Goal: Check status

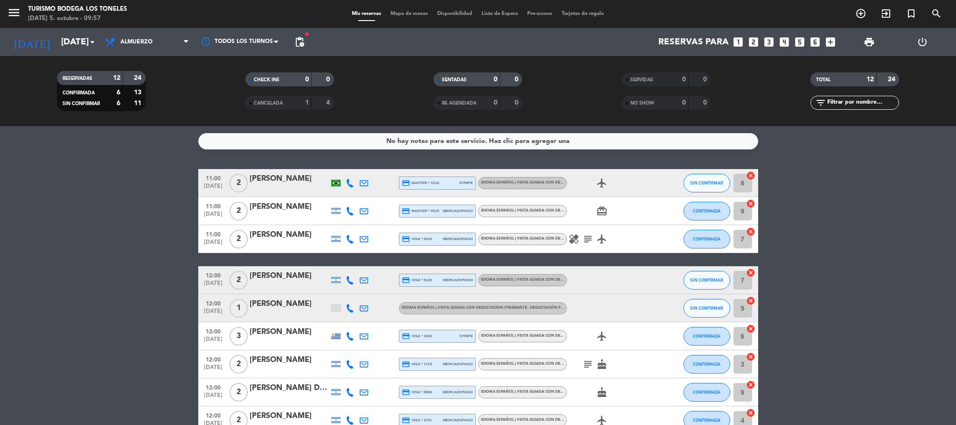
click at [561, 241] on icon "subject" at bounding box center [587, 238] width 11 height 11
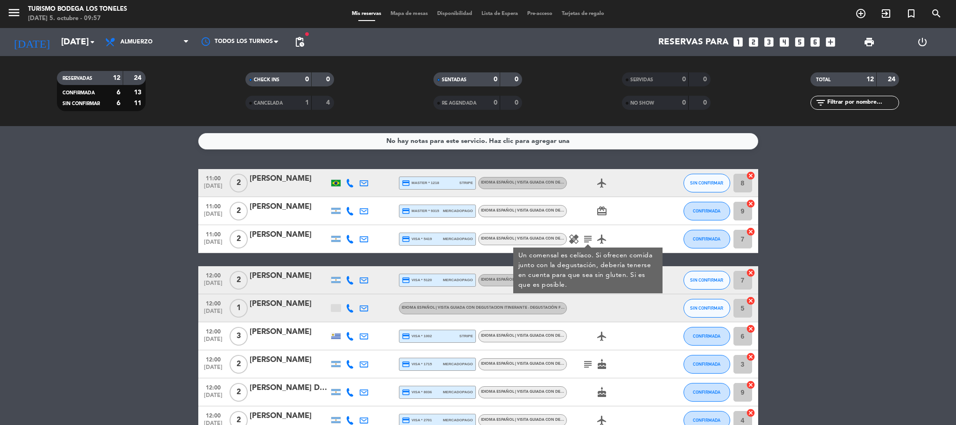
scroll to position [93, 0]
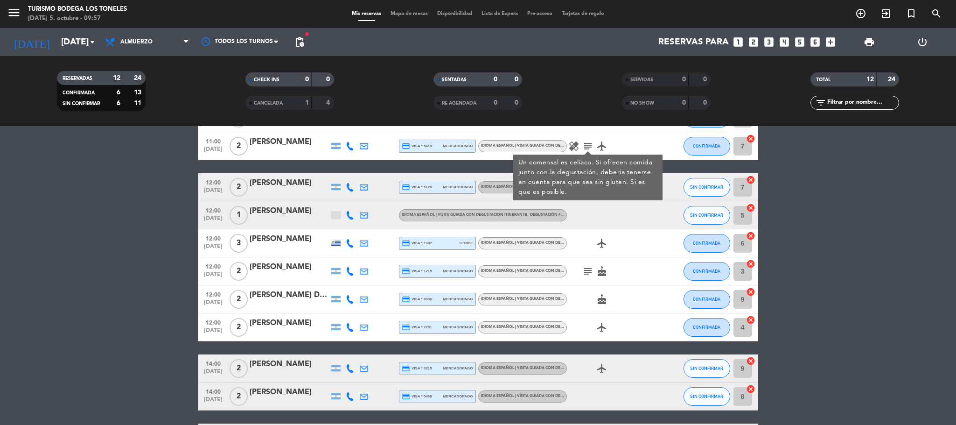
click at [561, 266] on icon "subject" at bounding box center [587, 270] width 11 height 11
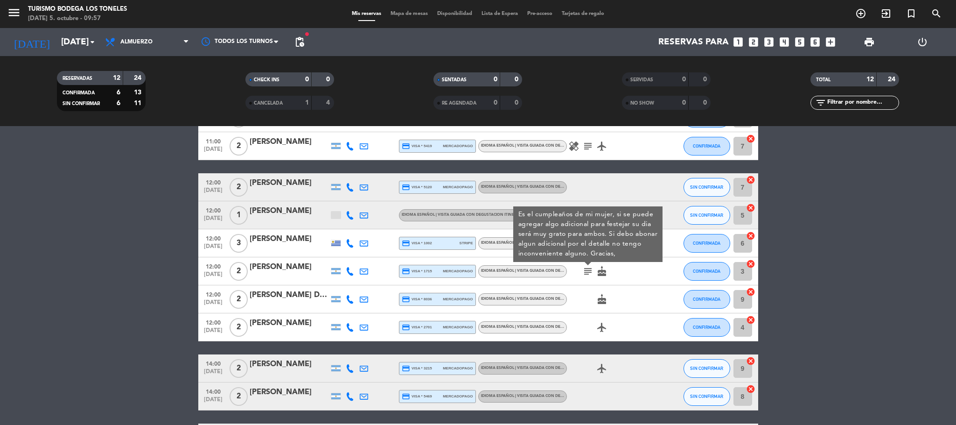
click at [341, 210] on div at bounding box center [336, 215] width 14 height 28
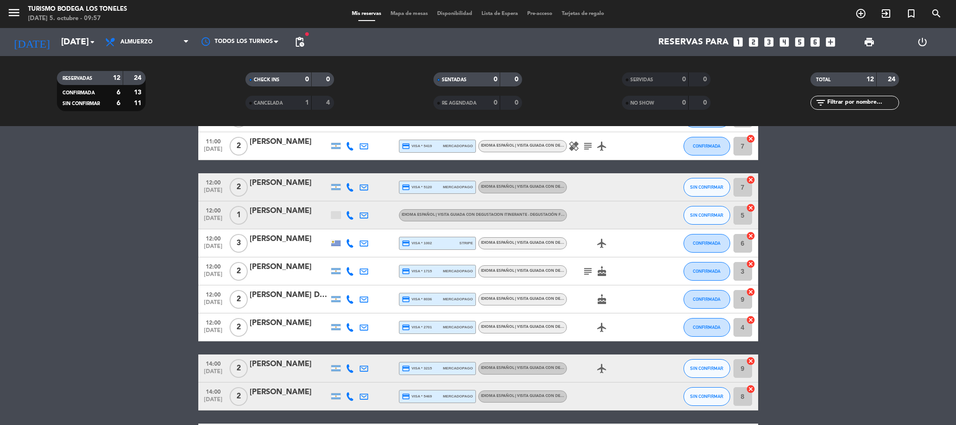
click at [338, 211] on div at bounding box center [335, 214] width 9 height 7
click at [337, 213] on div at bounding box center [335, 214] width 9 height 7
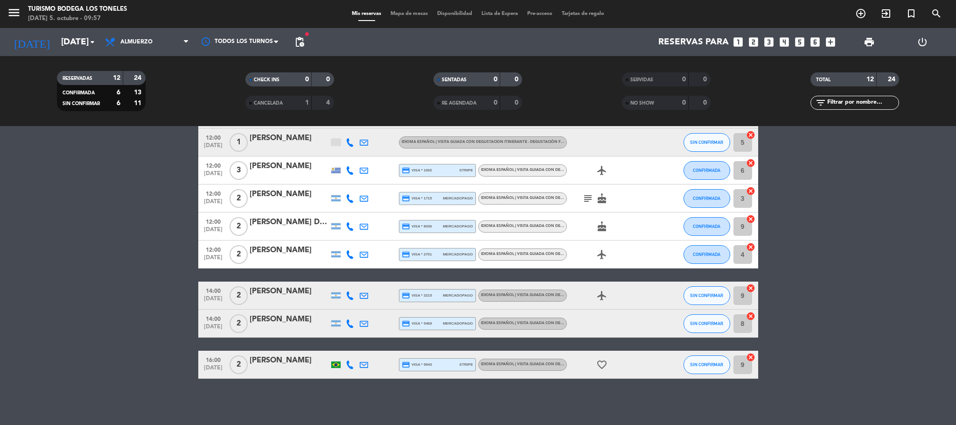
scroll to position [0, 0]
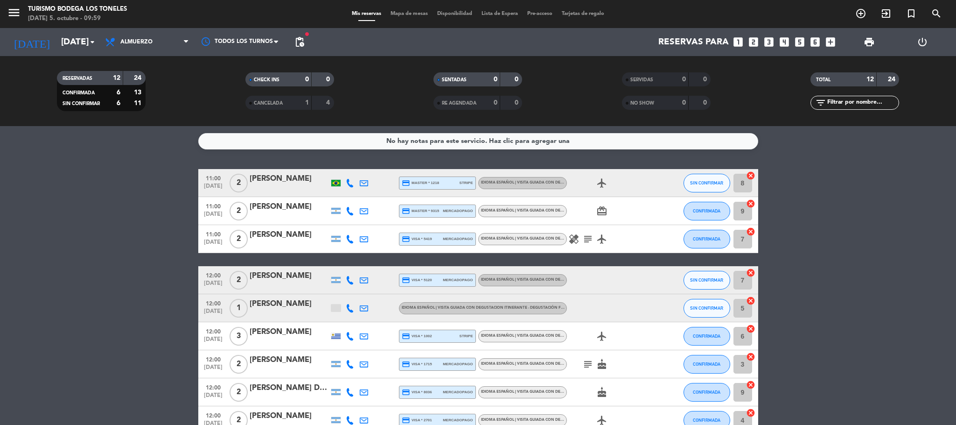
click at [39, 252] on bookings-row "11:00 [DATE] 2 [PERSON_NAME] credit_card master * 1218 stripe Idioma Español | …" at bounding box center [478, 356] width 956 height 375
click at [283, 98] on div "CANCELADA" at bounding box center [269, 102] width 43 height 11
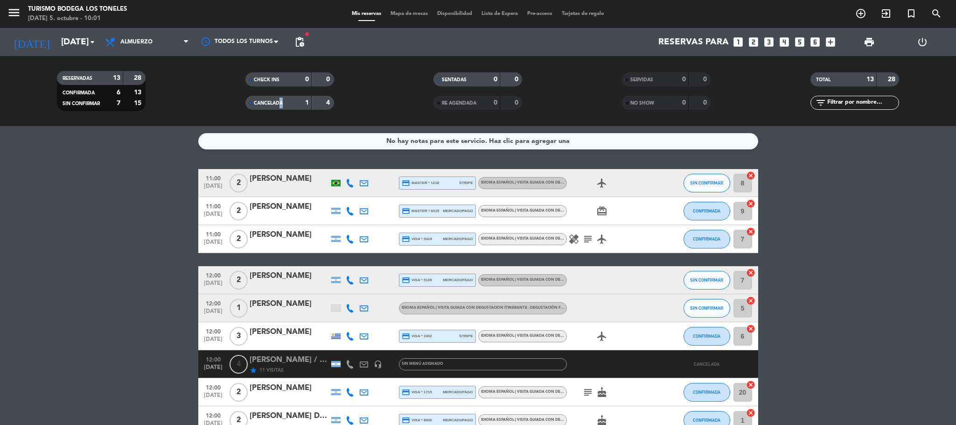
type textarea "D"
click at [280, 106] on div "CANCELADA" at bounding box center [269, 102] width 43 height 11
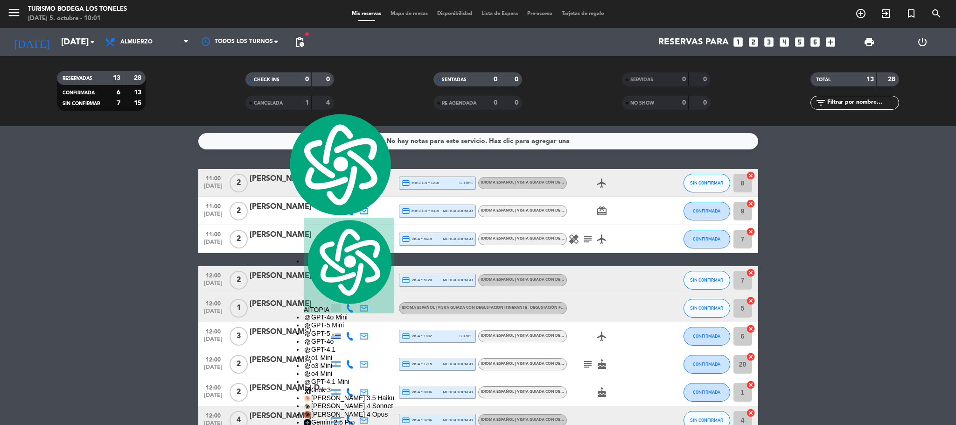
click at [114, 291] on bookings-row "11:00 [DATE] 2 [PERSON_NAME] credit_card master * 1218 stripe Idioma Español | …" at bounding box center [478, 370] width 956 height 403
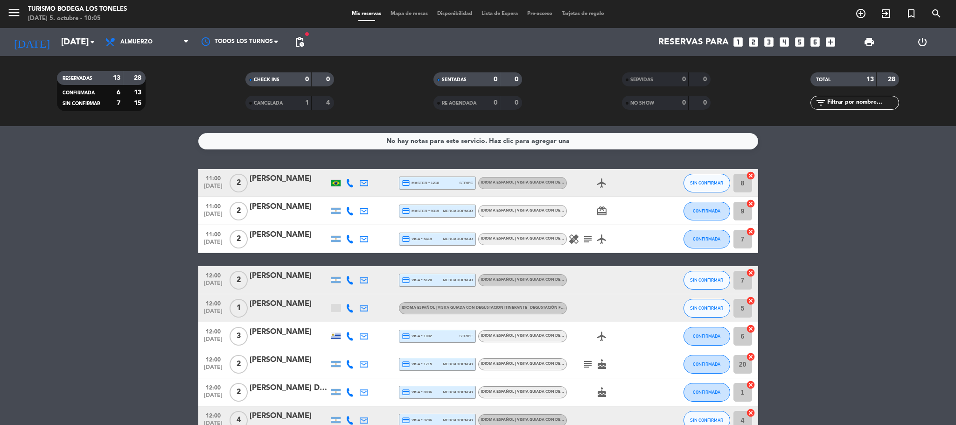
click at [131, 305] on bookings-row "11:00 [DATE] 2 [PERSON_NAME] credit_card master * 1218 stripe Idioma Español | …" at bounding box center [478, 370] width 956 height 403
click at [135, 321] on bookings-row "11:00 [DATE] 2 [PERSON_NAME] credit_card master * 1218 stripe Idioma Español | …" at bounding box center [478, 370] width 956 height 403
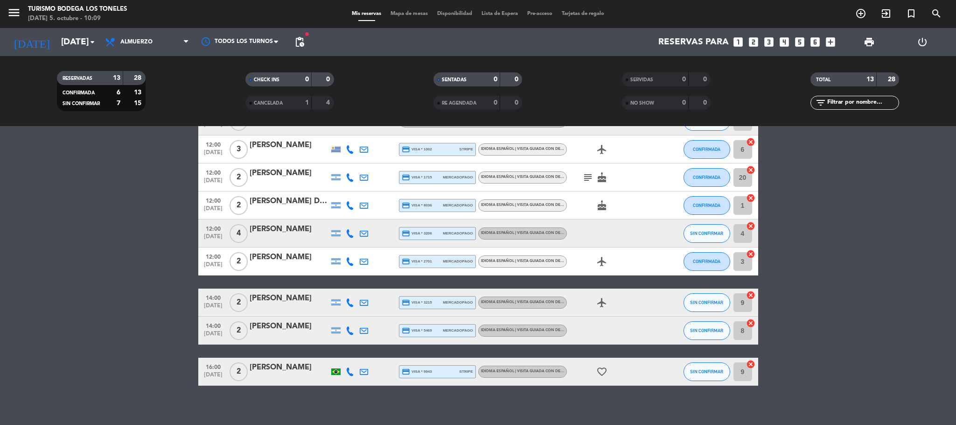
scroll to position [93, 0]
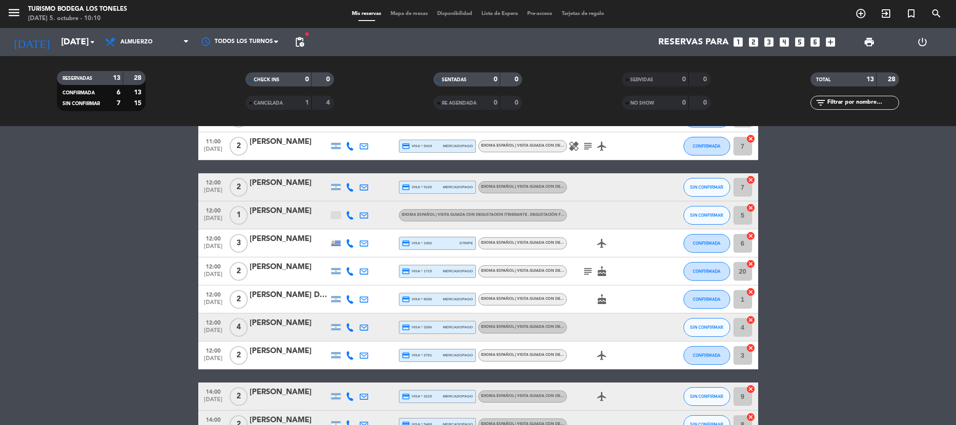
click at [115, 269] on bookings-row "11:00 [DATE] 2 [PERSON_NAME] credit_card master * 1218 stripe Idioma Español | …" at bounding box center [478, 277] width 956 height 403
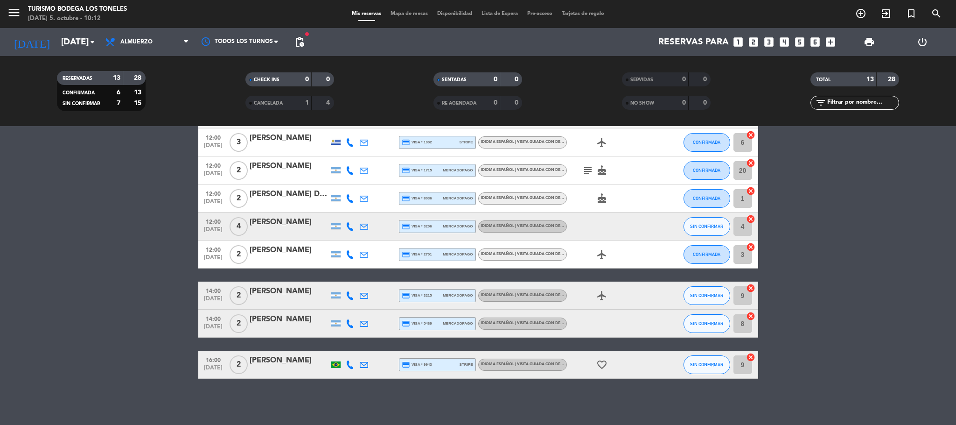
scroll to position [0, 0]
